Goal: Information Seeking & Learning: Learn about a topic

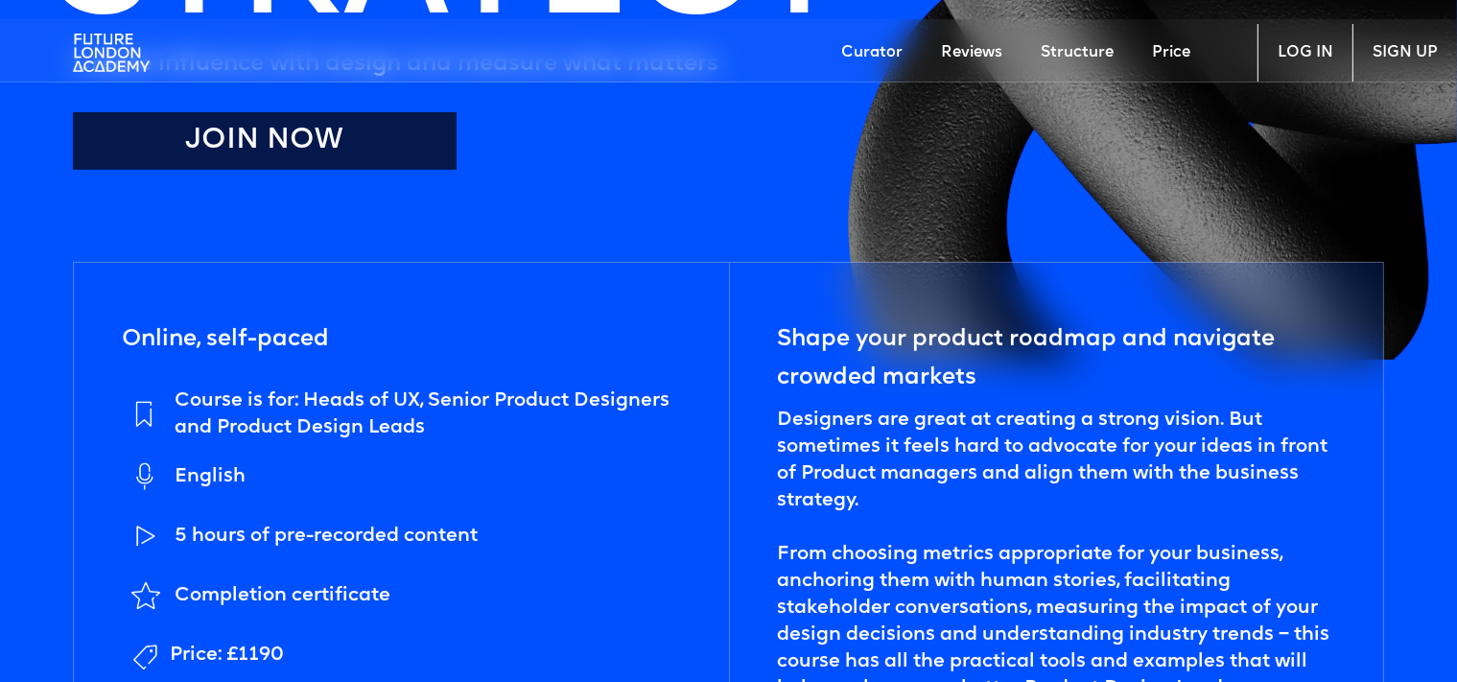
scroll to position [709, 0]
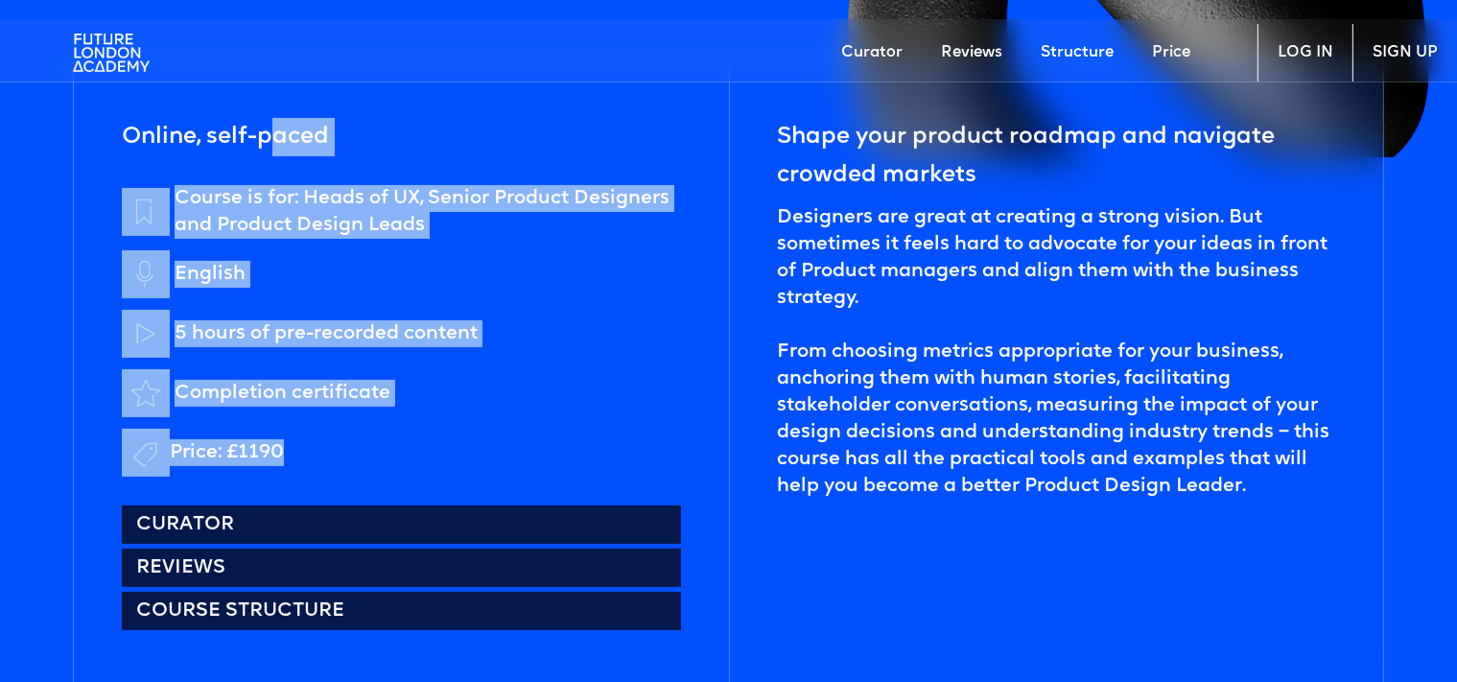
drag, startPoint x: 281, startPoint y: 143, endPoint x: 438, endPoint y: 428, distance: 325.3
click at [438, 428] on div "Online, self-paced Course is for: Heads of UX, Senior Product Designers and Pro…" at bounding box center [401, 371] width 655 height 622
click at [438, 428] on ul "Course is for: Heads of UX, Senior Product Designers and Product Design Leads E…" at bounding box center [401, 331] width 559 height 292
drag, startPoint x: 284, startPoint y: 456, endPoint x: 140, endPoint y: 128, distance: 359.0
click at [140, 128] on div "Online, self-paced Course is for: Heads of UX, Senior Product Designers and Pro…" at bounding box center [401, 371] width 655 height 622
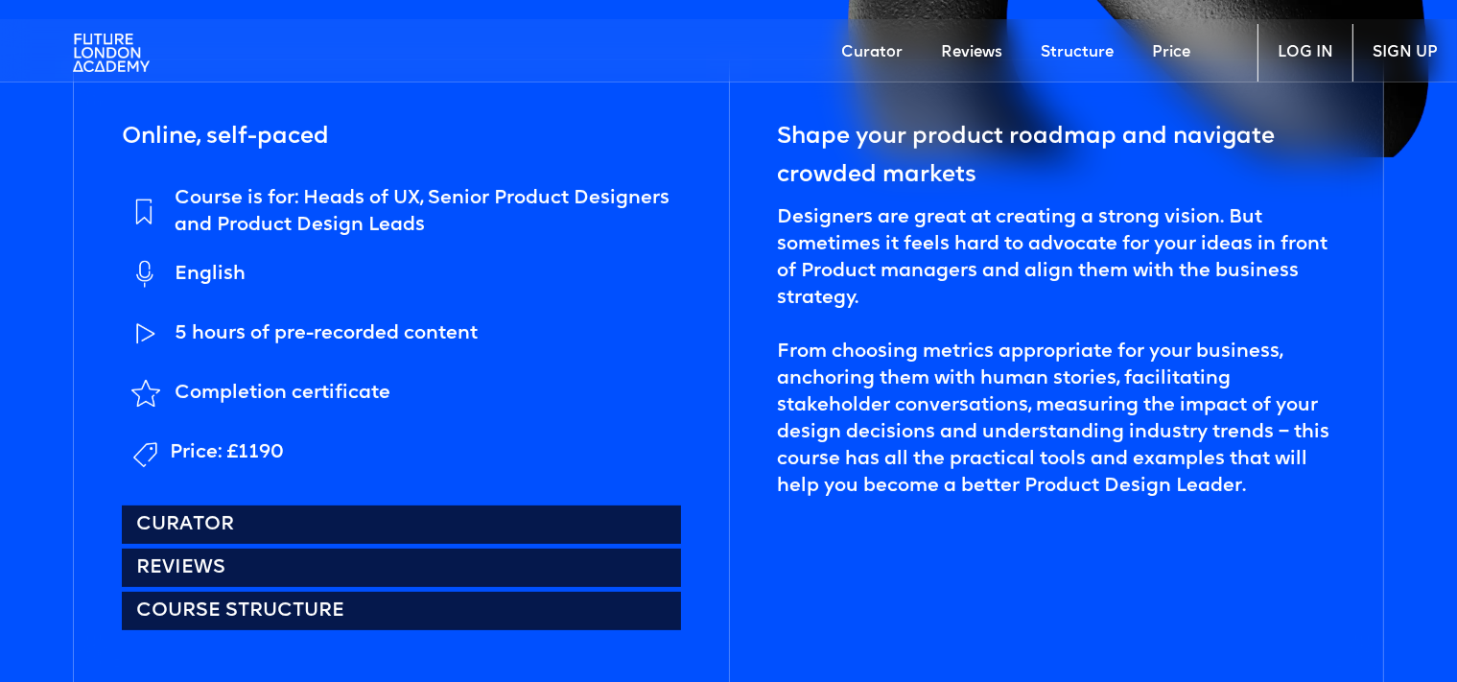
click at [140, 128] on h5 "Online, self-paced" at bounding box center [225, 137] width 207 height 38
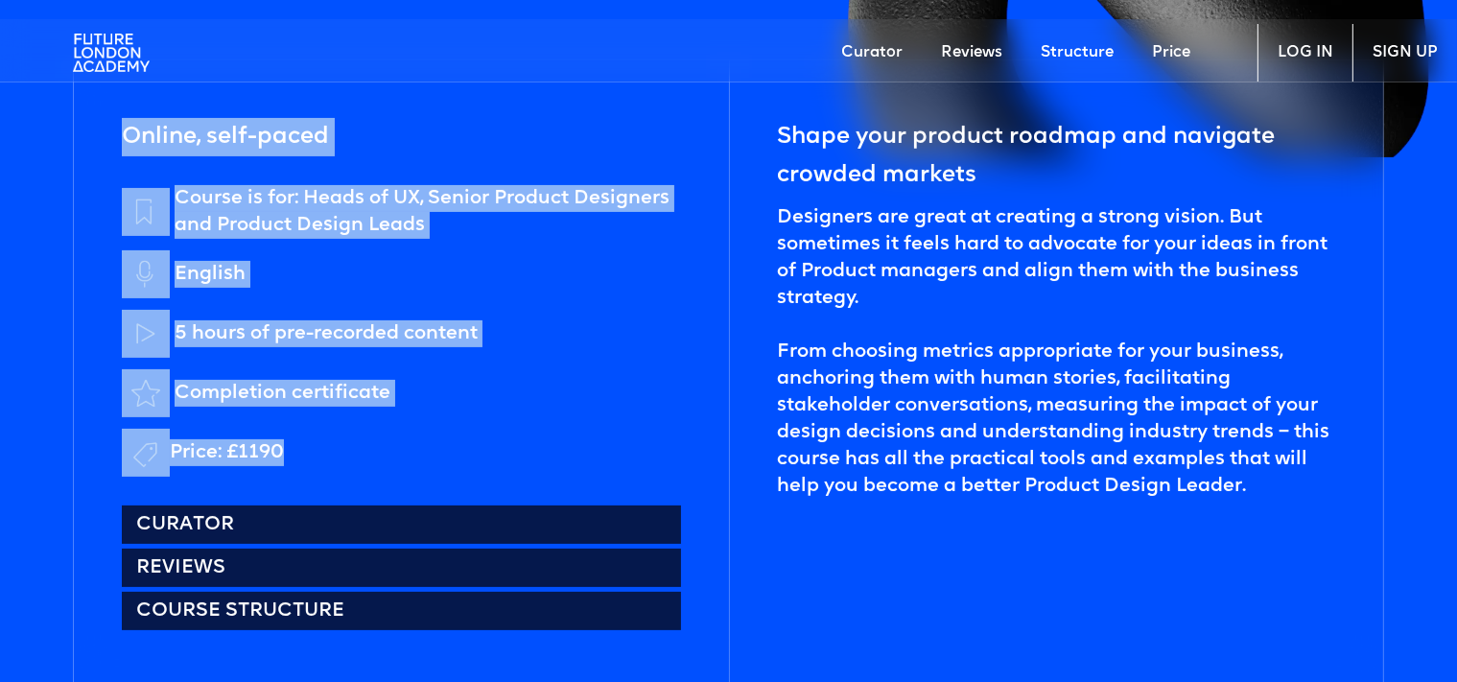
drag, startPoint x: 128, startPoint y: 128, endPoint x: 313, endPoint y: 443, distance: 364.4
click at [313, 443] on div "Online, self-paced Course is for: Heads of UX, Senior Product Designers and Pro…" at bounding box center [401, 371] width 655 height 622
click at [313, 443] on li "Price: £1190" at bounding box center [401, 453] width 559 height 48
drag, startPoint x: 277, startPoint y: 450, endPoint x: 132, endPoint y: 143, distance: 339.3
click at [132, 143] on div "Online, self-paced Course is for: Heads of UX, Senior Product Designers and Pro…" at bounding box center [401, 371] width 655 height 622
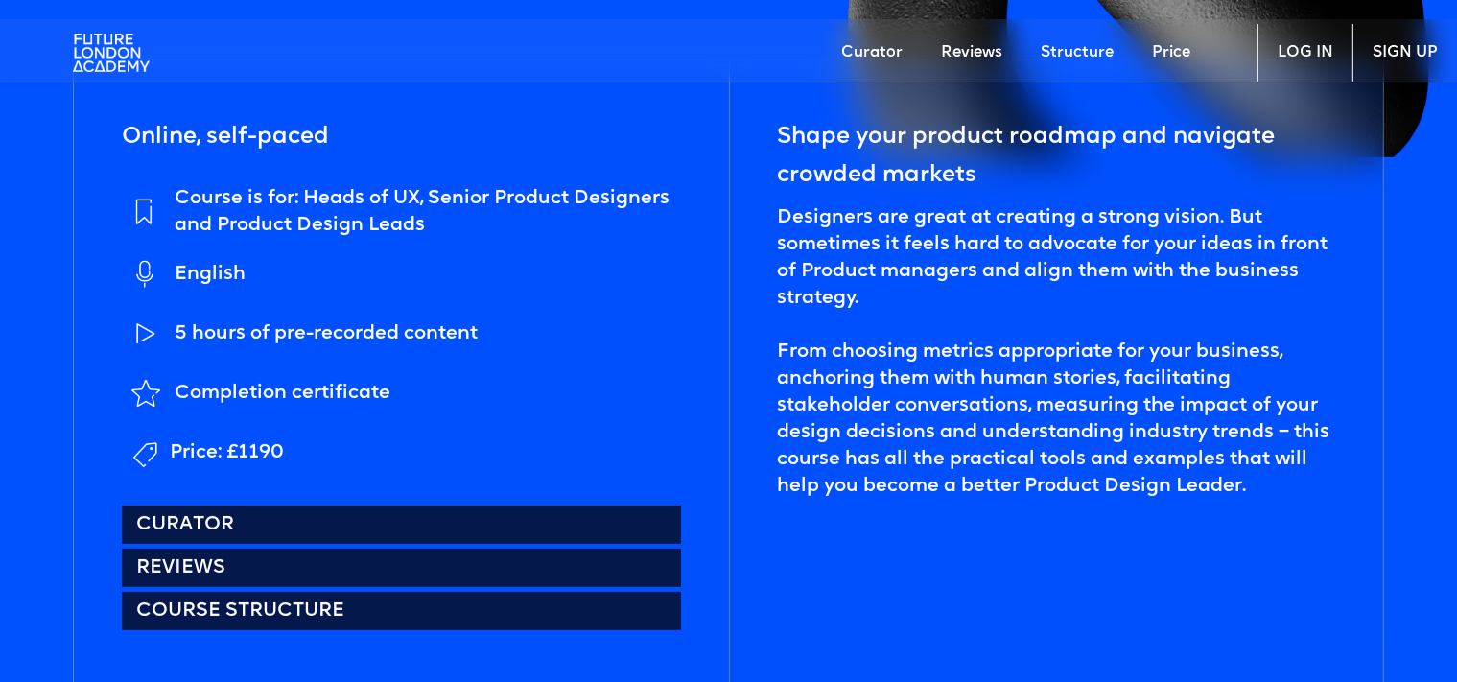
click at [132, 143] on h5 "Online, self-paced" at bounding box center [225, 137] width 207 height 38
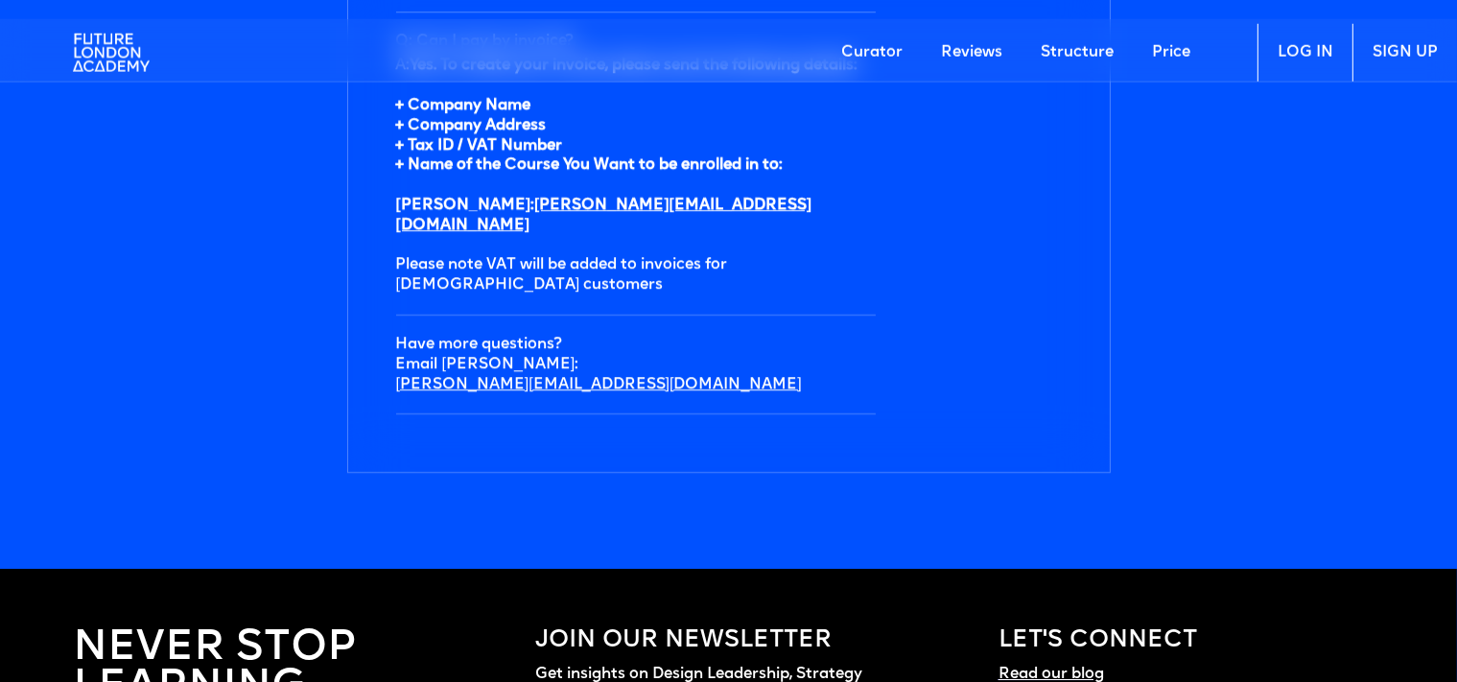
scroll to position [6765, 0]
